Goal: Transaction & Acquisition: Obtain resource

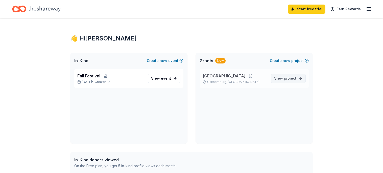
click at [279, 75] on span "View project" at bounding box center [285, 78] width 22 height 6
click at [128, 78] on p "Fall Festival" at bounding box center [110, 76] width 67 height 6
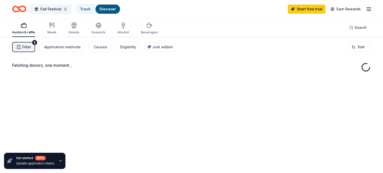
click at [163, 77] on div "Fetching donors, one moment..." at bounding box center [191, 123] width 383 height 173
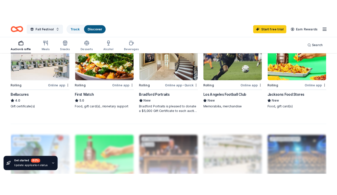
scroll to position [358, 0]
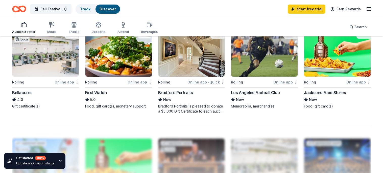
click at [266, 56] on img at bounding box center [264, 53] width 67 height 48
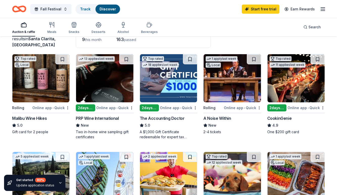
scroll to position [0, 0]
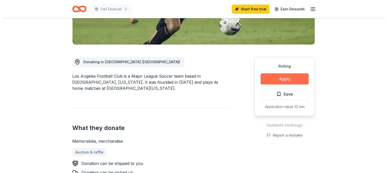
scroll to position [110, 0]
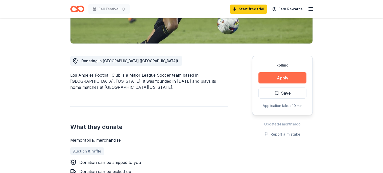
click at [266, 79] on button "Apply" at bounding box center [283, 77] width 48 height 11
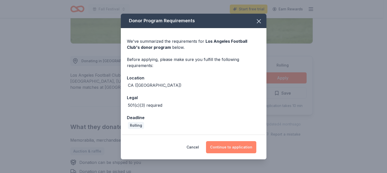
click at [225, 150] on button "Continue to application" at bounding box center [231, 147] width 50 height 12
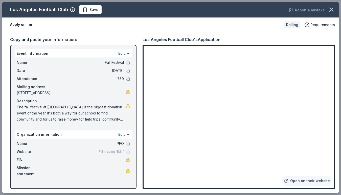
scroll to position [0, 0]
